Goal: Task Accomplishment & Management: Manage account settings

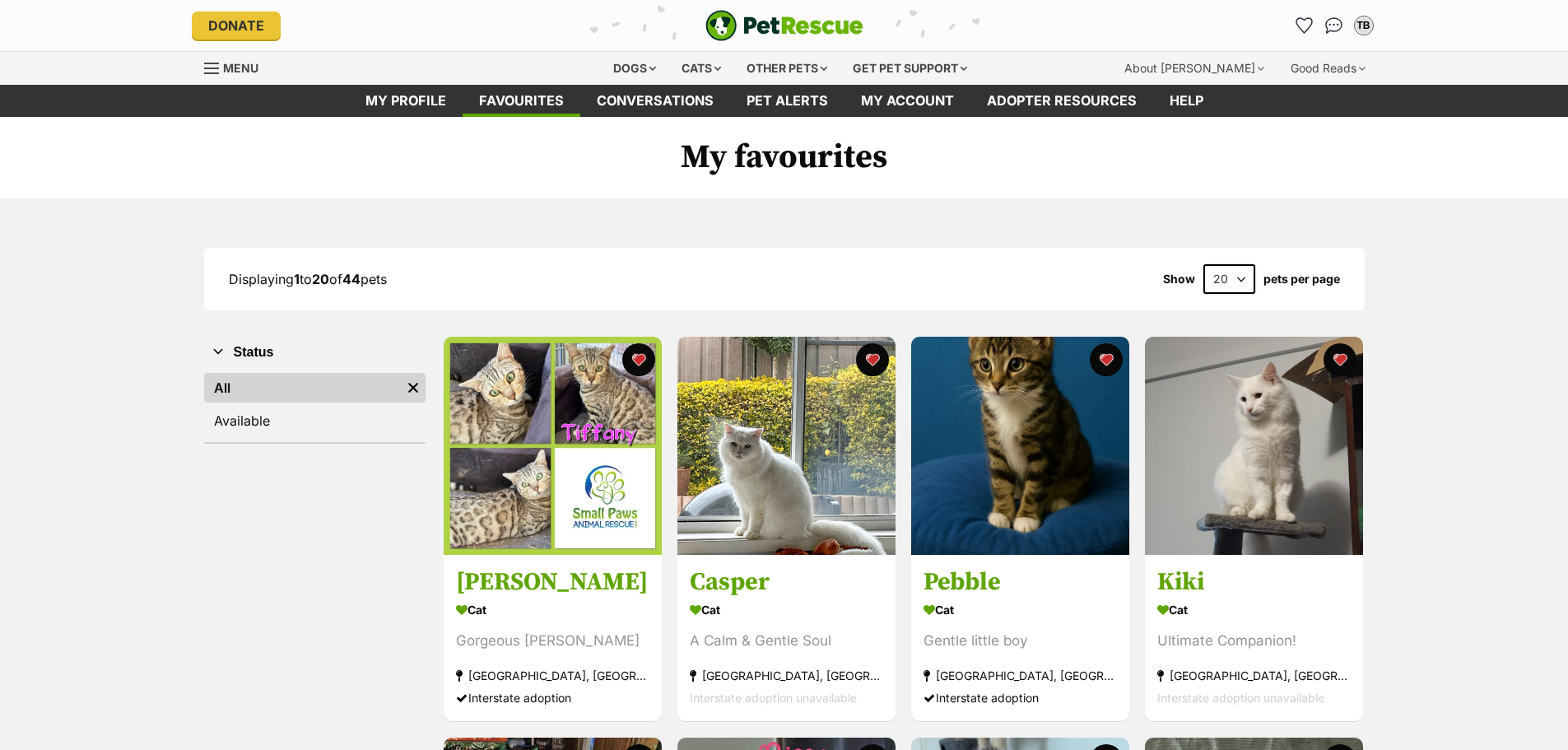
click at [1239, 279] on select "20 40 60" at bounding box center [1229, 279] width 52 height 29
select select "40"
click at [1204, 265] on select "20 40 60" at bounding box center [1229, 279] width 52 height 29
click at [1238, 277] on select "20 40 60" at bounding box center [1229, 279] width 52 height 29
select select "60"
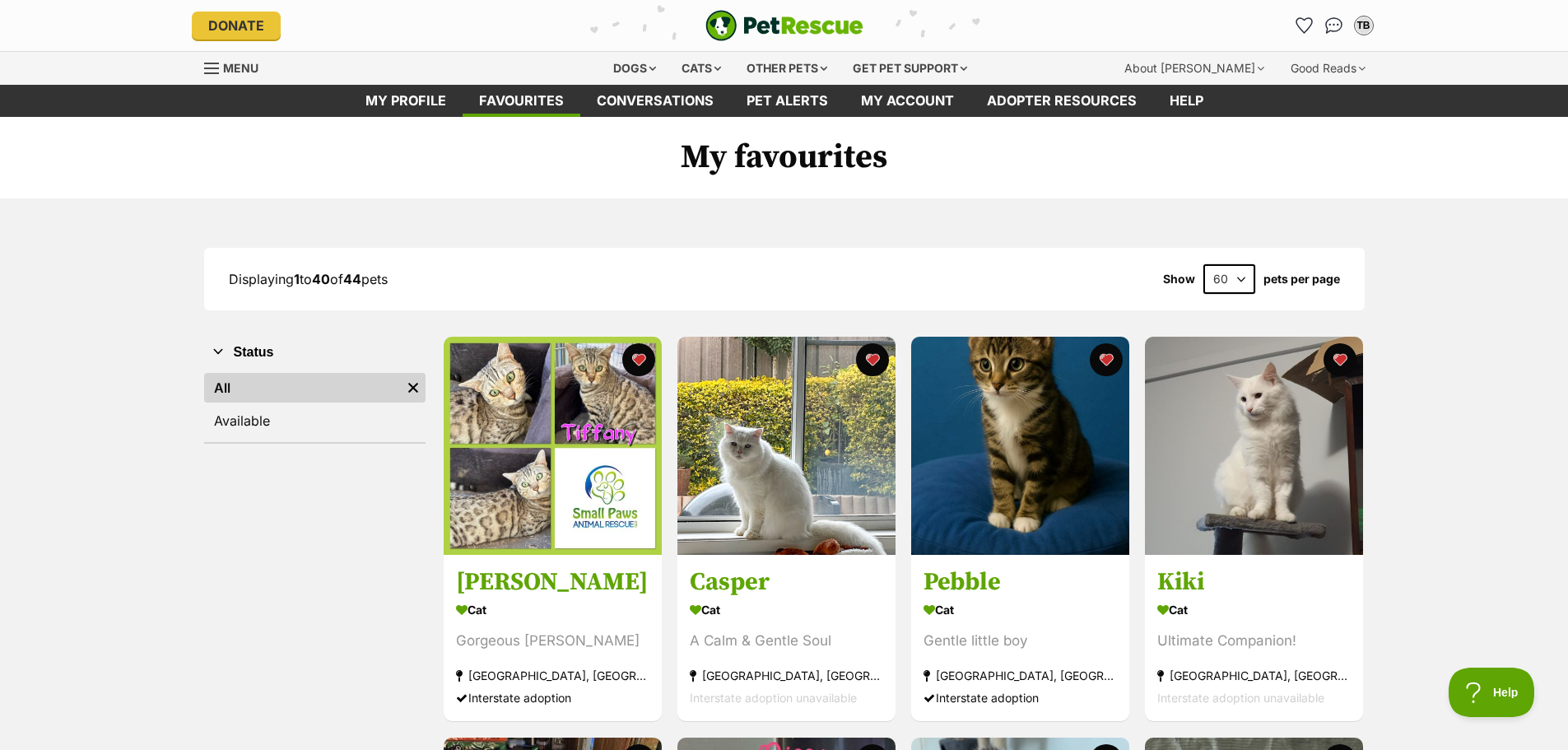
click at [1204, 265] on select "20 40 60" at bounding box center [1229, 279] width 52 height 29
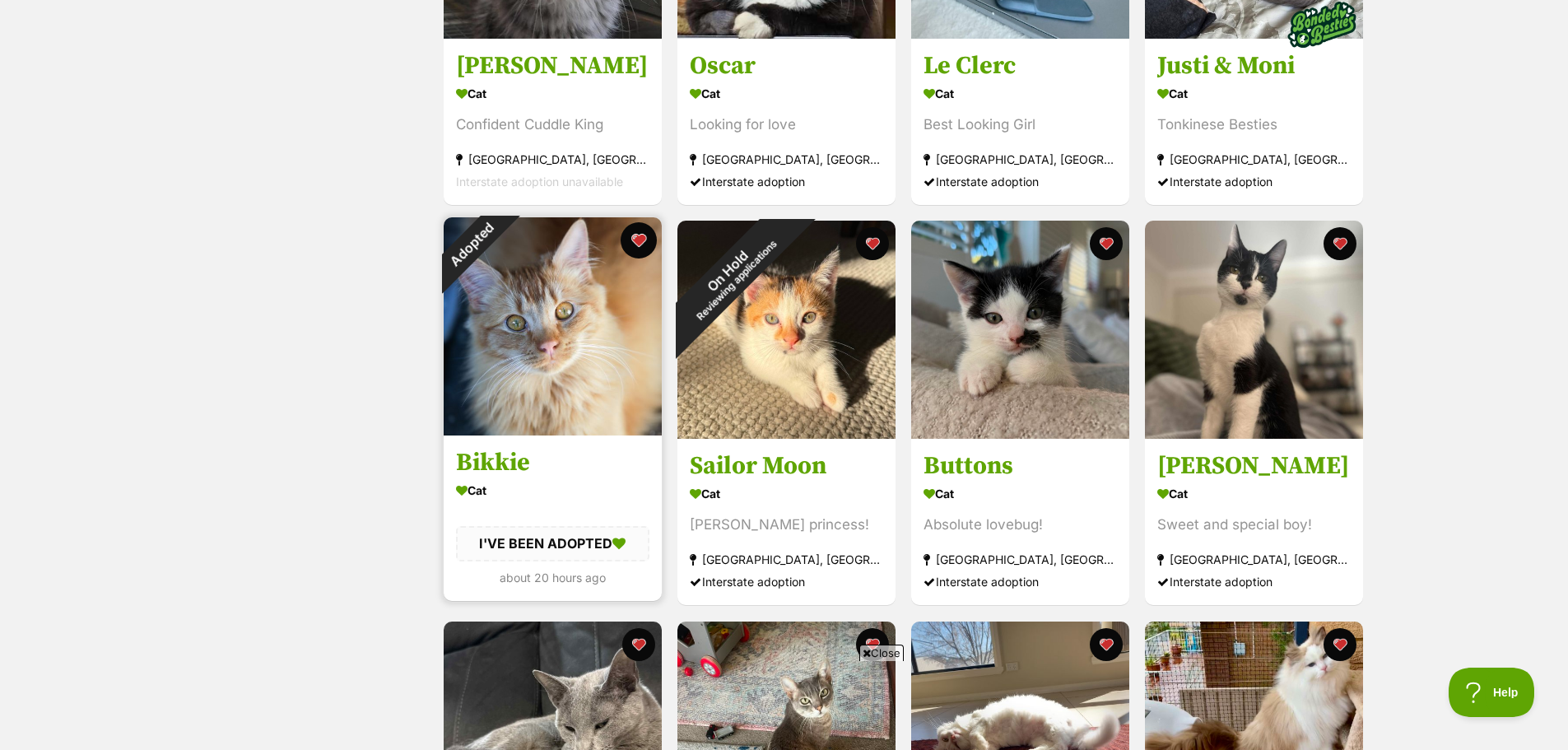
click at [638, 232] on button "favourite" at bounding box center [638, 239] width 36 height 36
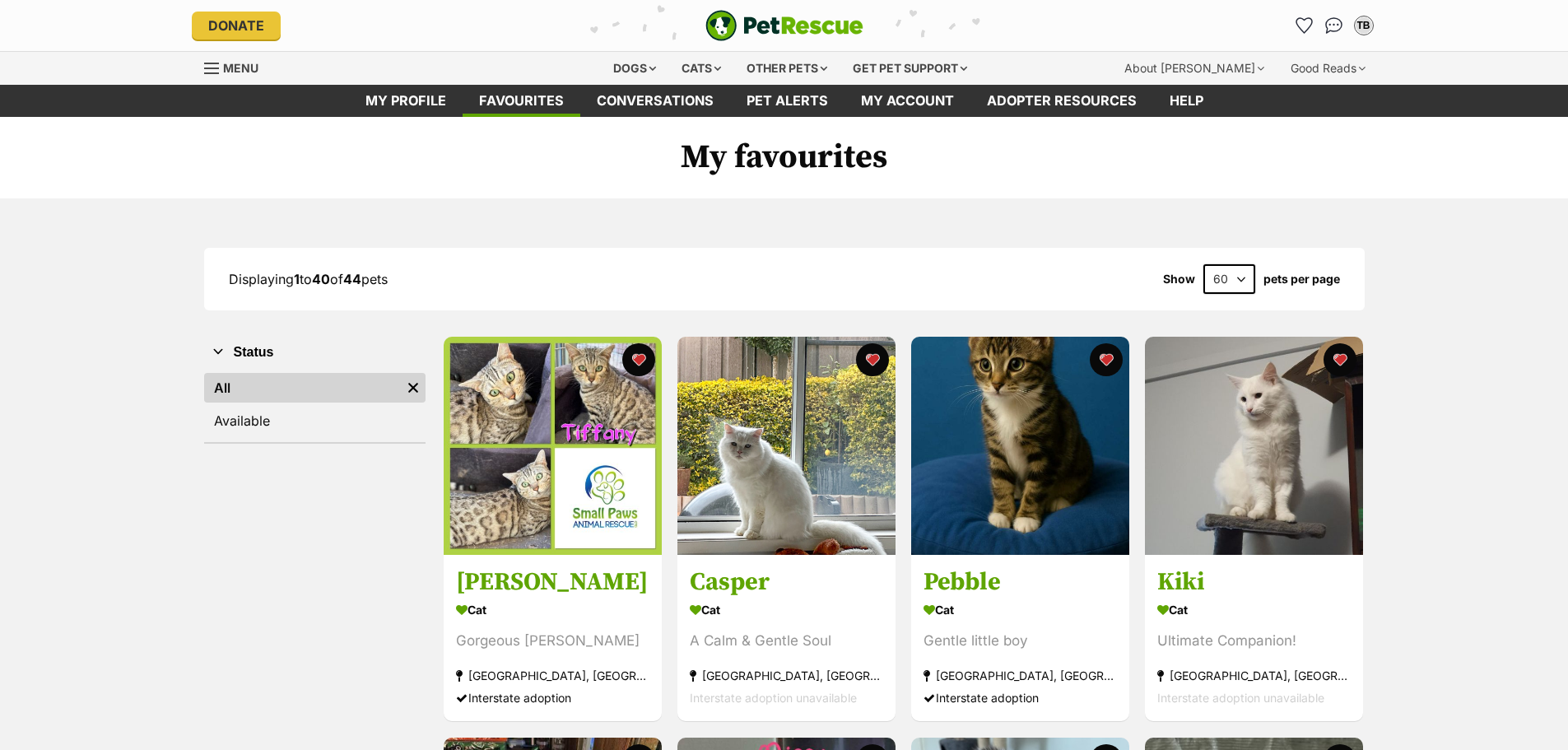
select select "60"
click at [1244, 279] on select "20 40 60" at bounding box center [1229, 279] width 52 height 29
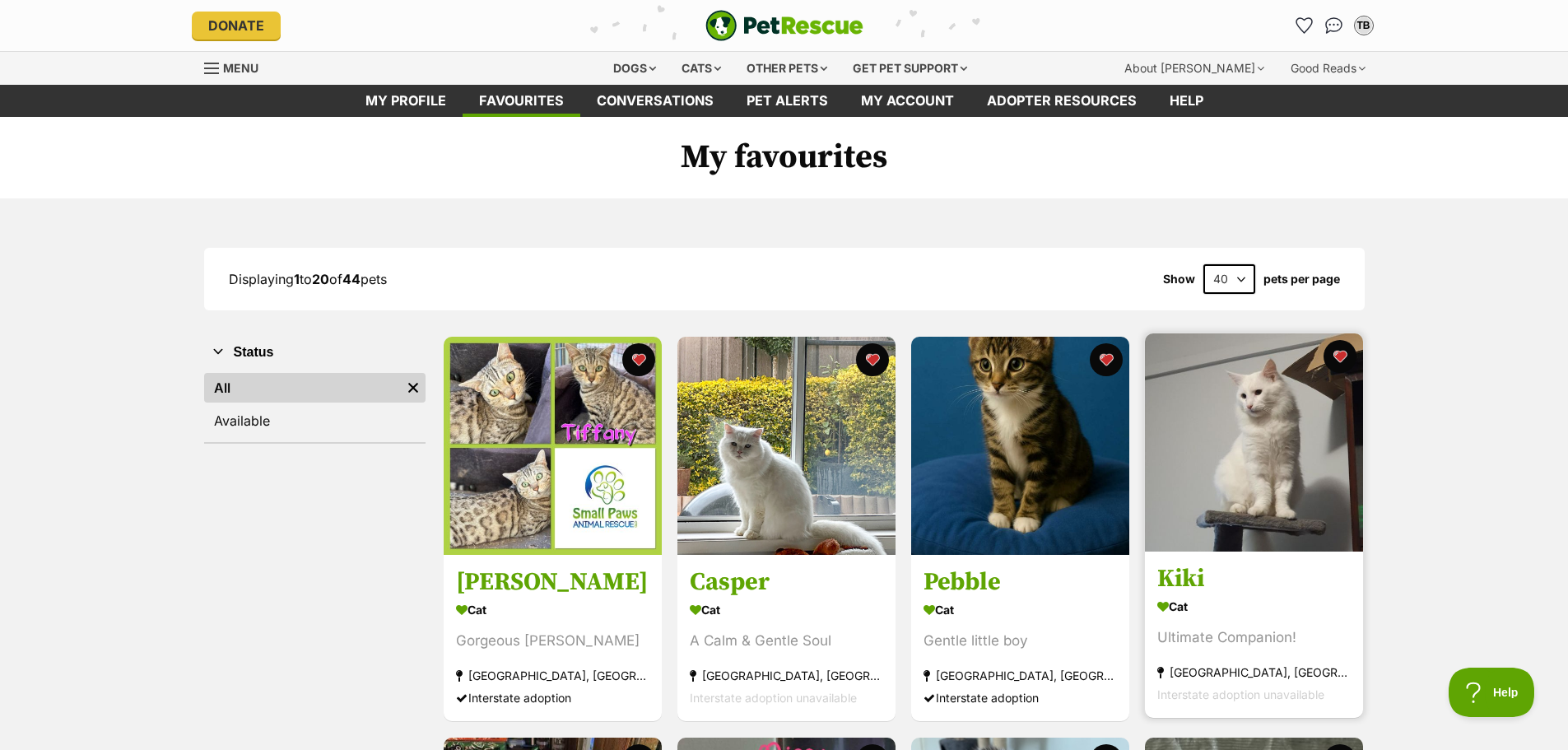
select select "60"
click at [1204, 265] on select "20 40 60" at bounding box center [1229, 279] width 52 height 29
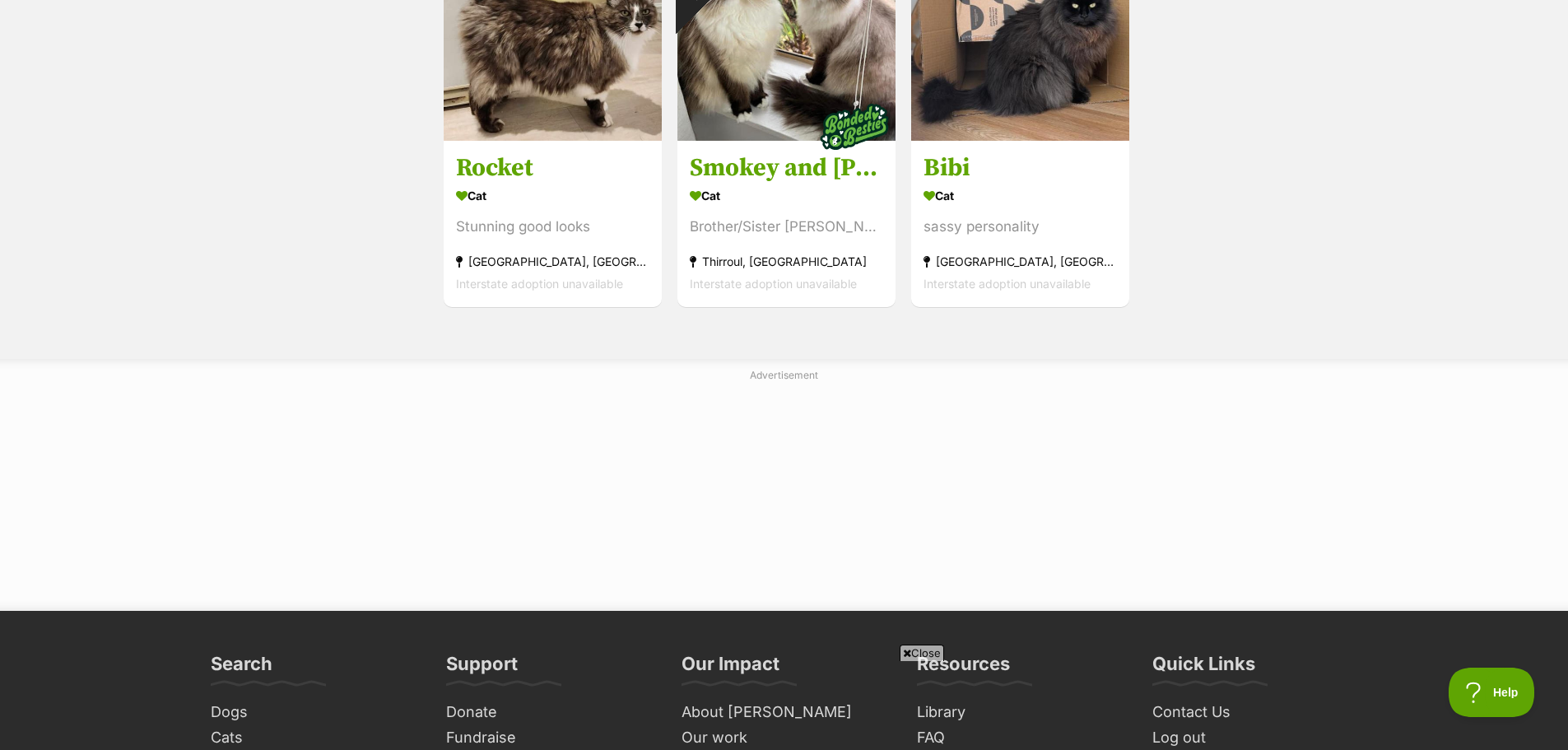
scroll to position [4607, 0]
